Goal: Task Accomplishment & Management: Complete application form

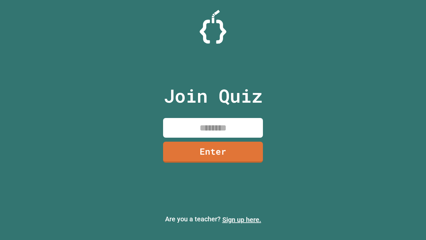
click at [242, 219] on link "Sign up here." at bounding box center [241, 219] width 39 height 8
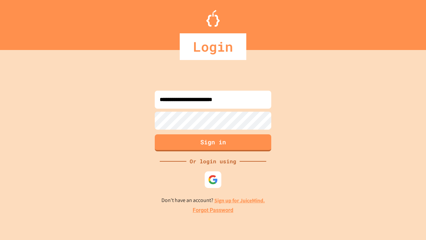
type input "**********"
